Goal: Find specific page/section: Find specific page/section

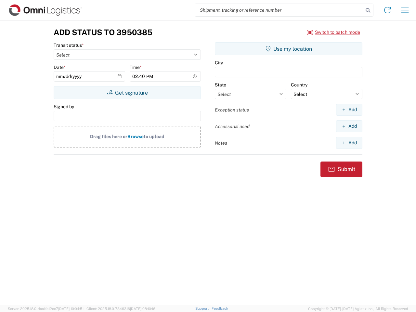
click at [279, 10] on input "search" at bounding box center [279, 10] width 168 height 12
click at [368, 10] on icon at bounding box center [367, 10] width 9 height 9
click at [387, 10] on icon at bounding box center [387, 10] width 10 height 10
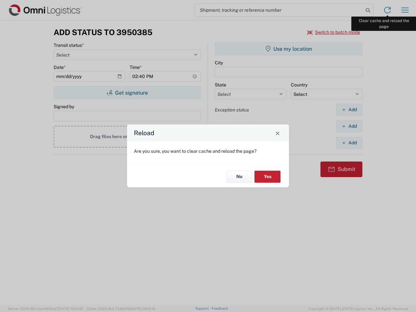
click at [405, 10] on div "Reload Are you sure, you want to clear cache and reload the page? No Yes" at bounding box center [208, 156] width 416 height 312
click at [334, 32] on div "Reload Are you sure, you want to clear cache and reload the page? No Yes" at bounding box center [208, 156] width 416 height 312
click at [127, 93] on div "Reload Are you sure, you want to clear cache and reload the page? No Yes" at bounding box center [208, 156] width 416 height 312
click at [289, 49] on div "Reload Are you sure, you want to clear cache and reload the page? No Yes" at bounding box center [208, 156] width 416 height 312
click at [349, 110] on div "Reload Are you sure, you want to clear cache and reload the page? No Yes" at bounding box center [208, 156] width 416 height 312
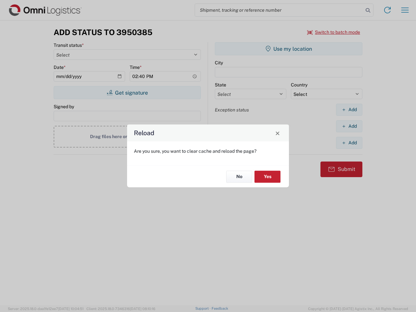
click at [349, 126] on div "Reload Are you sure, you want to clear cache and reload the page? No Yes" at bounding box center [208, 156] width 416 height 312
click at [349, 143] on div "Reload Are you sure, you want to clear cache and reload the page? No Yes" at bounding box center [208, 156] width 416 height 312
